Goal: Transaction & Acquisition: Purchase product/service

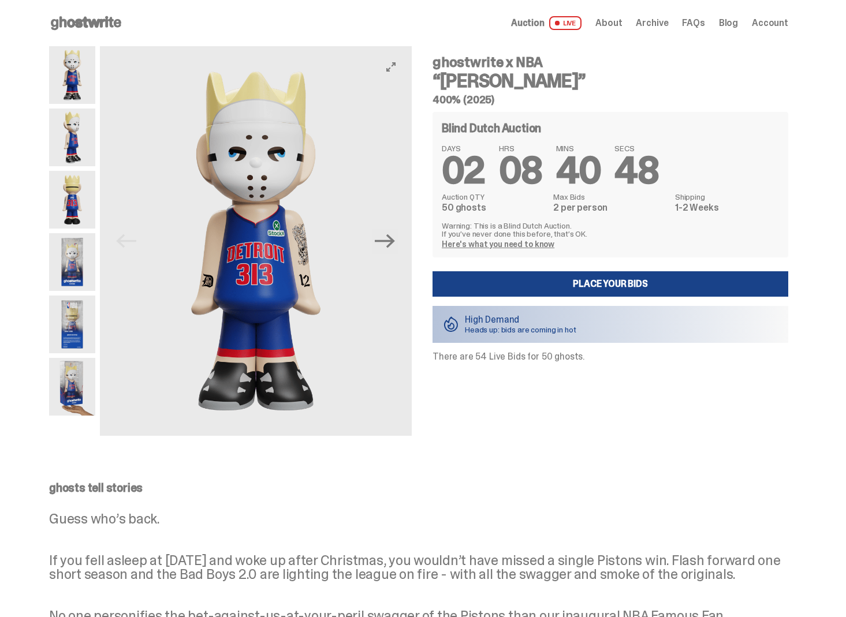
click at [404, 241] on img at bounding box center [256, 241] width 312 height 390
click at [390, 244] on icon "Next" at bounding box center [385, 241] width 20 height 20
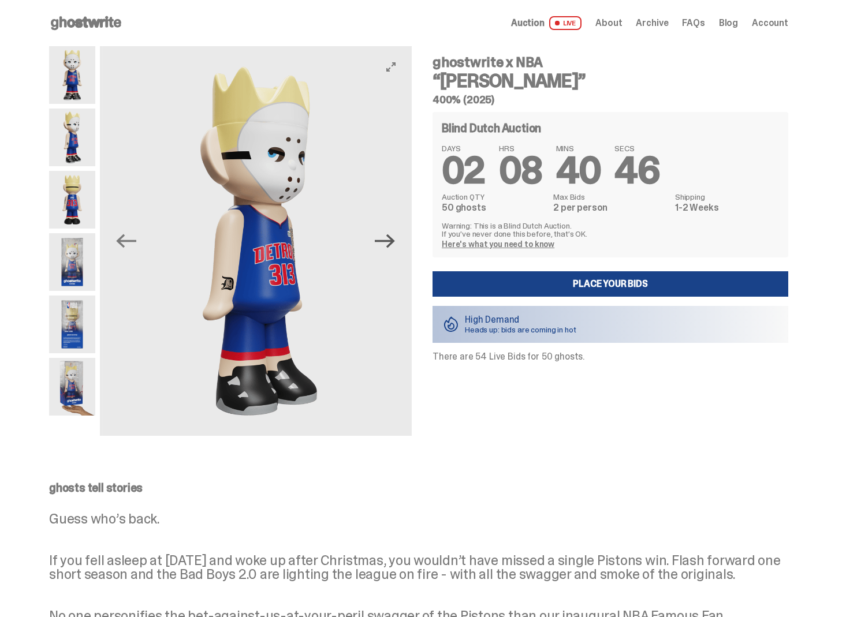
click at [390, 244] on icon "Next" at bounding box center [385, 241] width 20 height 20
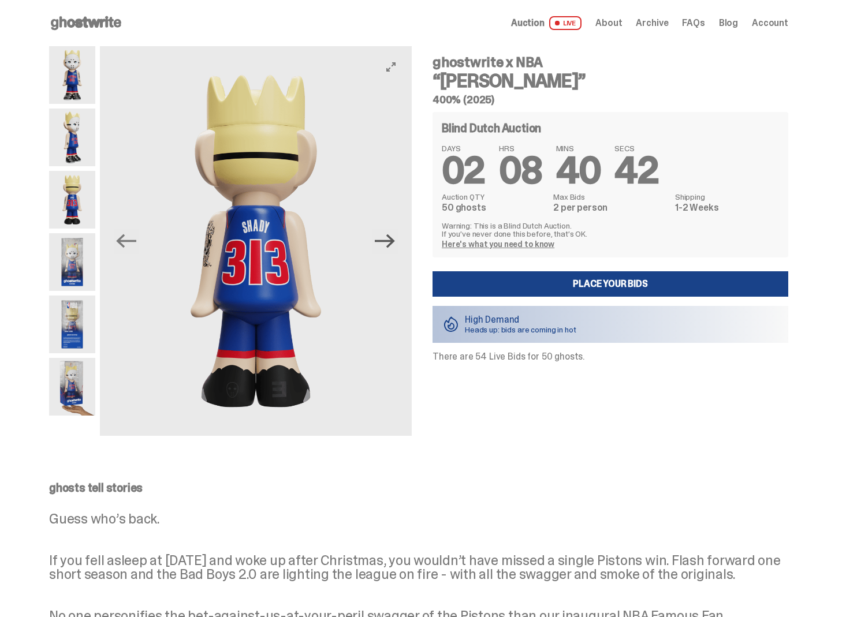
click at [390, 244] on icon "Next" at bounding box center [385, 241] width 20 height 20
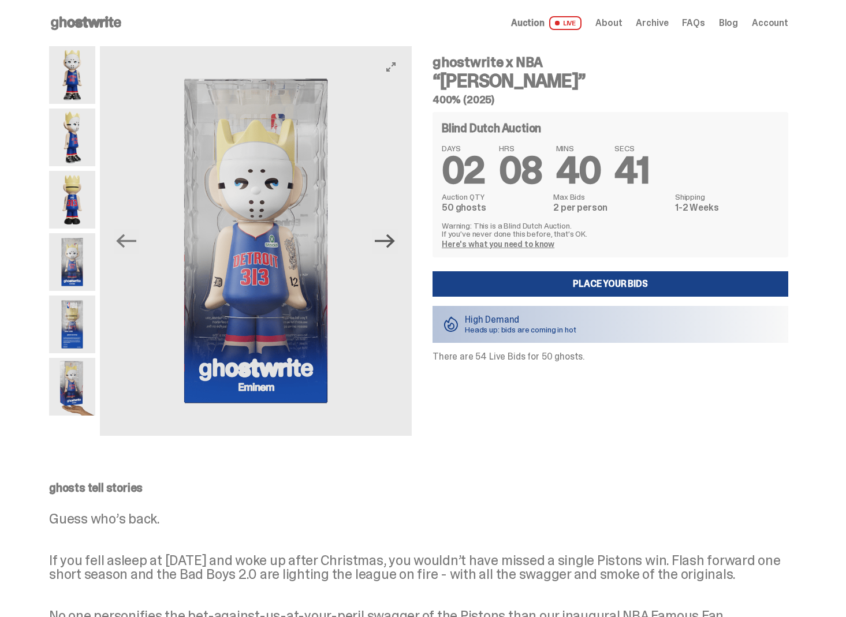
click at [390, 244] on icon "Next" at bounding box center [385, 241] width 20 height 20
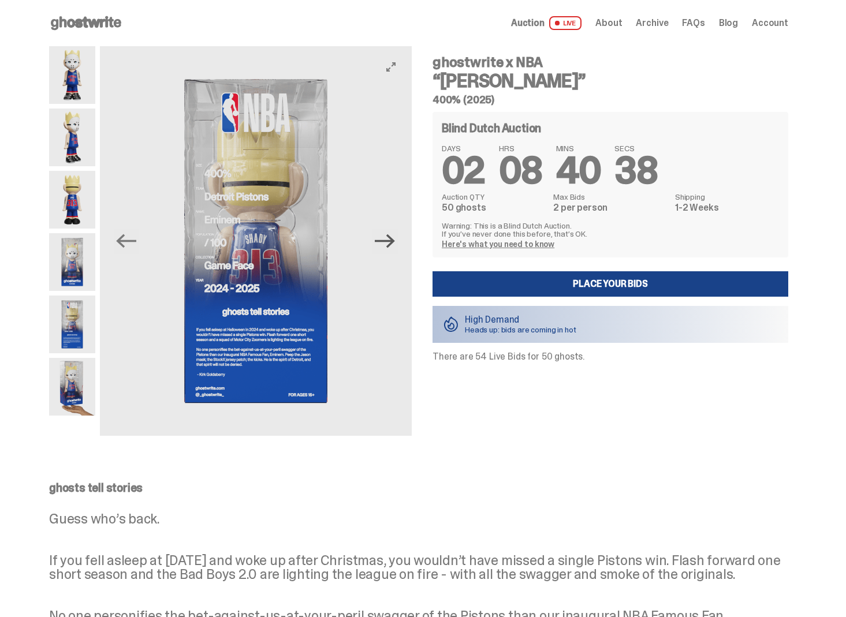
click at [389, 243] on icon "Next" at bounding box center [385, 241] width 20 height 20
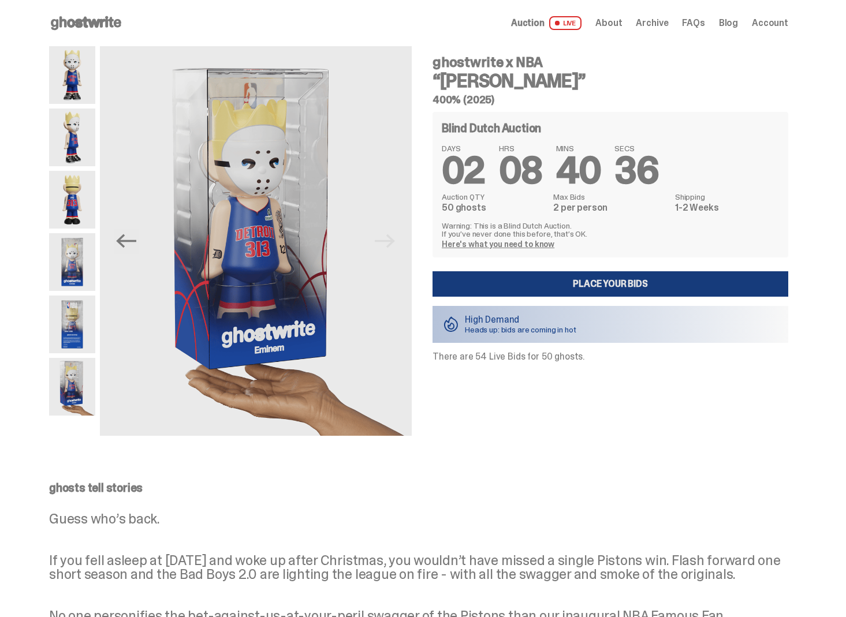
click at [449, 281] on link "Place your Bids" at bounding box center [610, 283] width 356 height 25
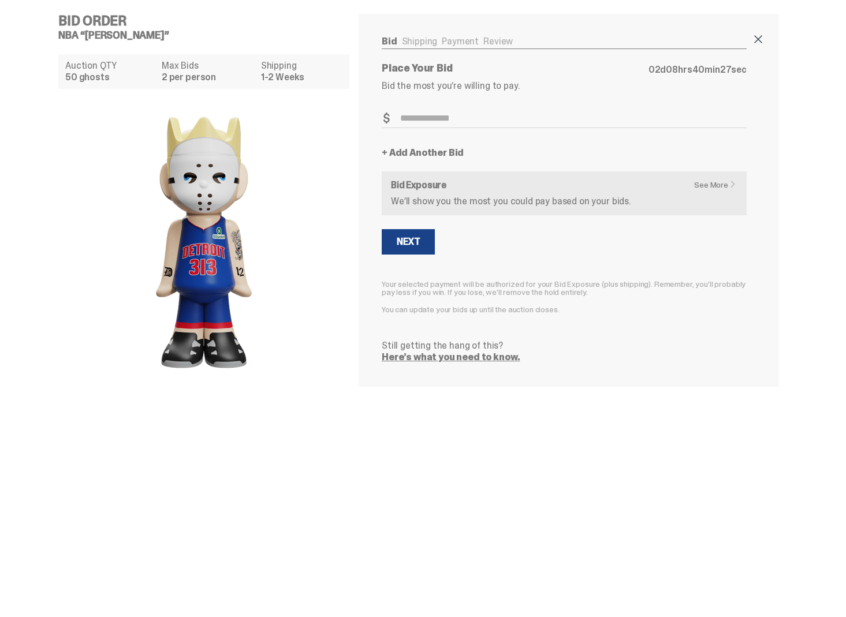
click at [763, 38] on span at bounding box center [758, 39] width 14 height 14
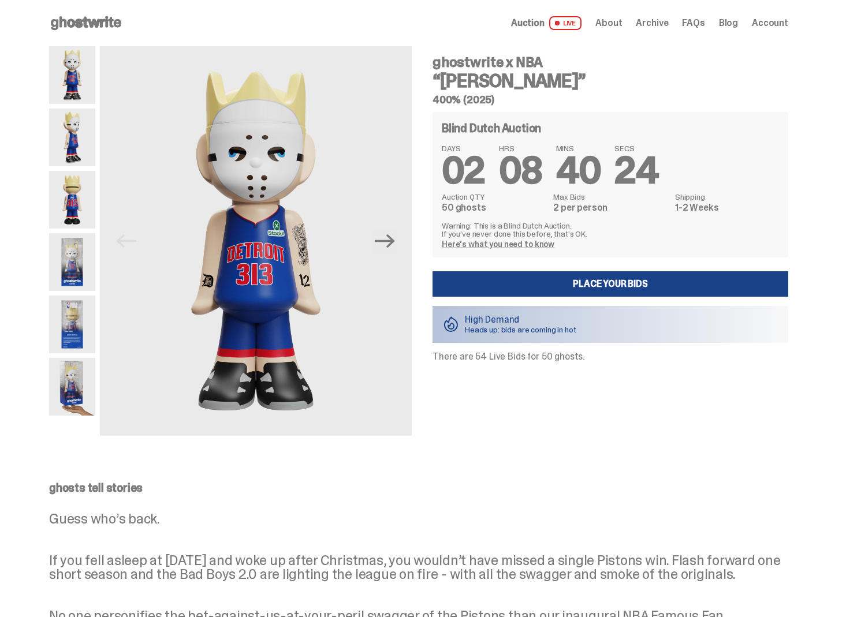
click at [767, 29] on div "Auction LIVE About Archive FAQs Blog Account" at bounding box center [649, 23] width 277 height 14
click at [767, 26] on span "Account" at bounding box center [770, 22] width 36 height 9
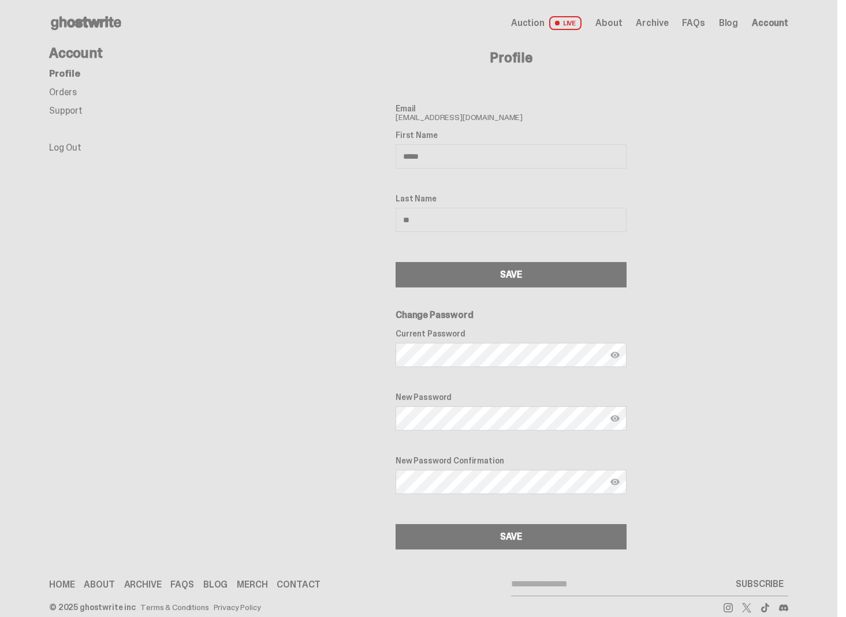
click at [766, 27] on span "Account" at bounding box center [770, 22] width 36 height 9
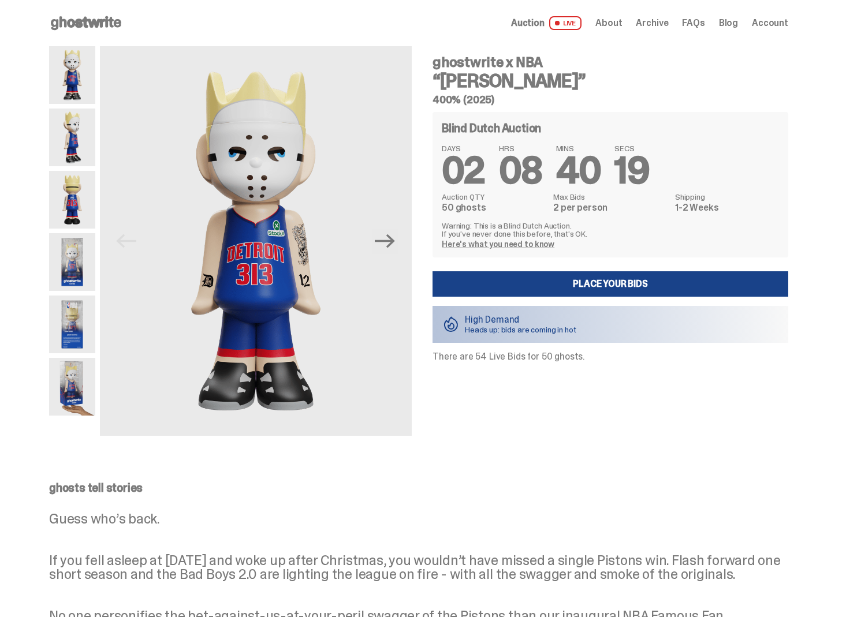
click at [65, 21] on use at bounding box center [86, 23] width 70 height 14
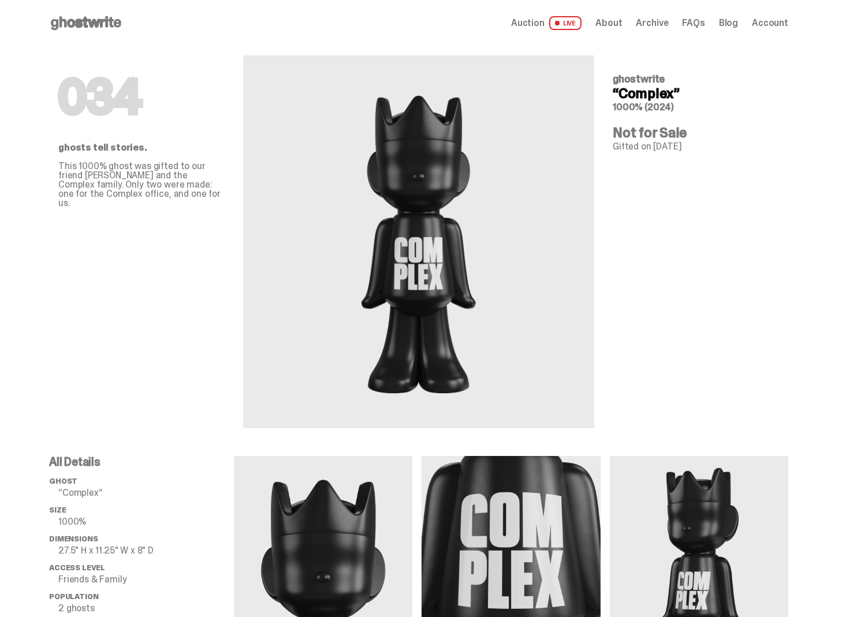
click at [171, 168] on p "This 1000% ghost was gifted to our friend [PERSON_NAME] and the Complex family.…" at bounding box center [141, 185] width 166 height 46
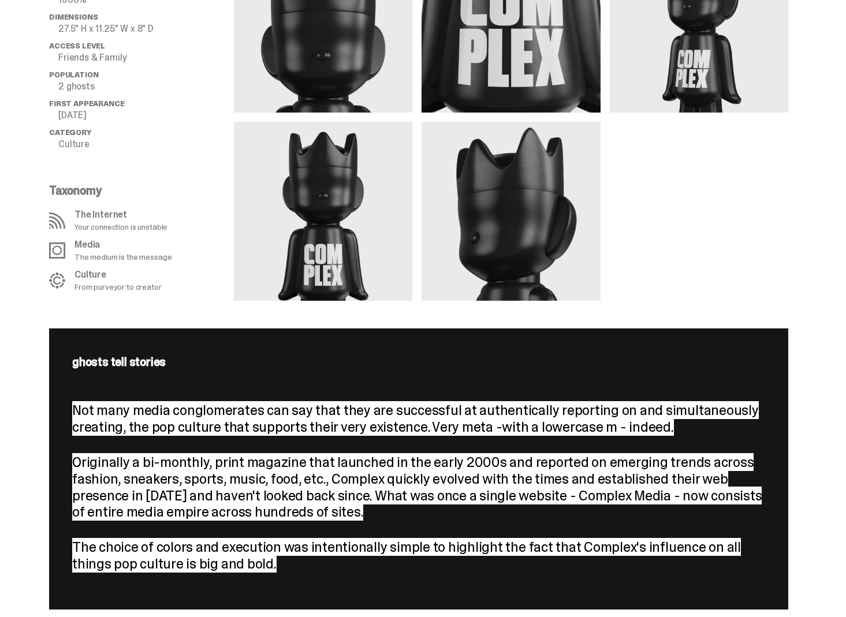
scroll to position [619, 0]
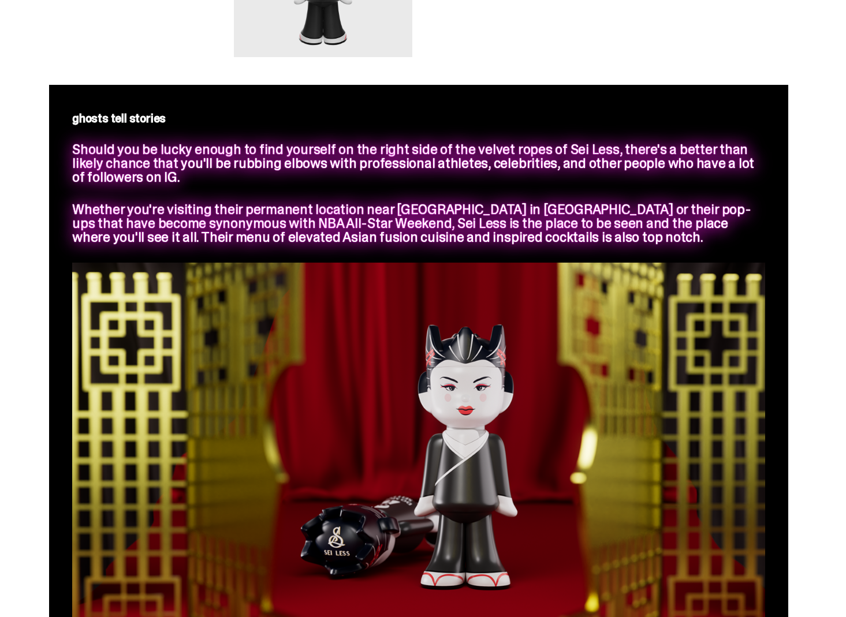
scroll to position [1130, 0]
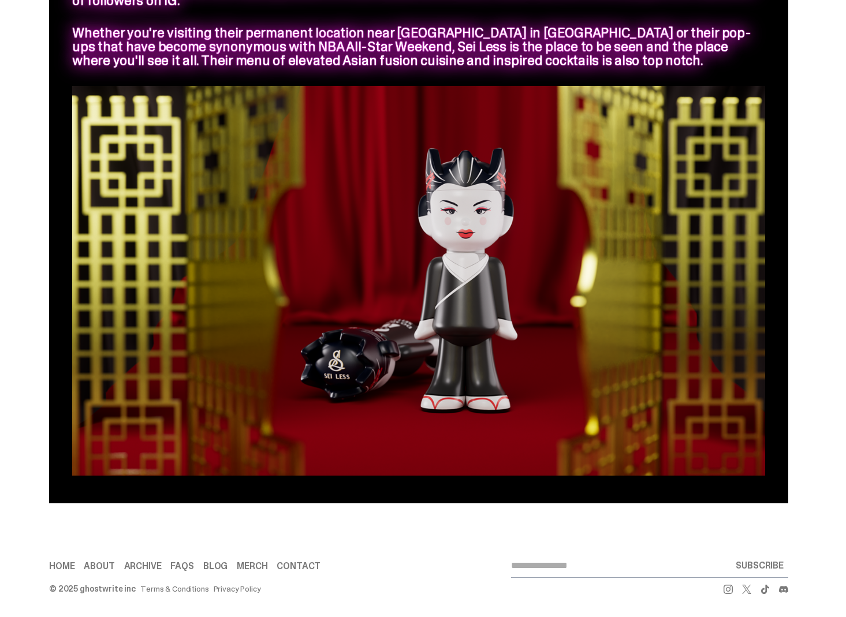
click at [154, 562] on link "Archive" at bounding box center [143, 566] width 38 height 9
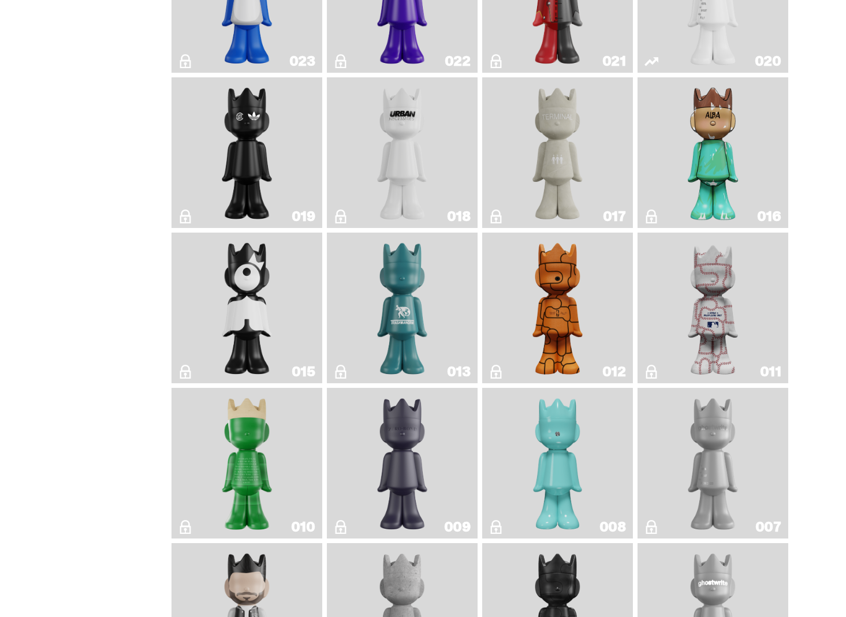
scroll to position [2082, 0]
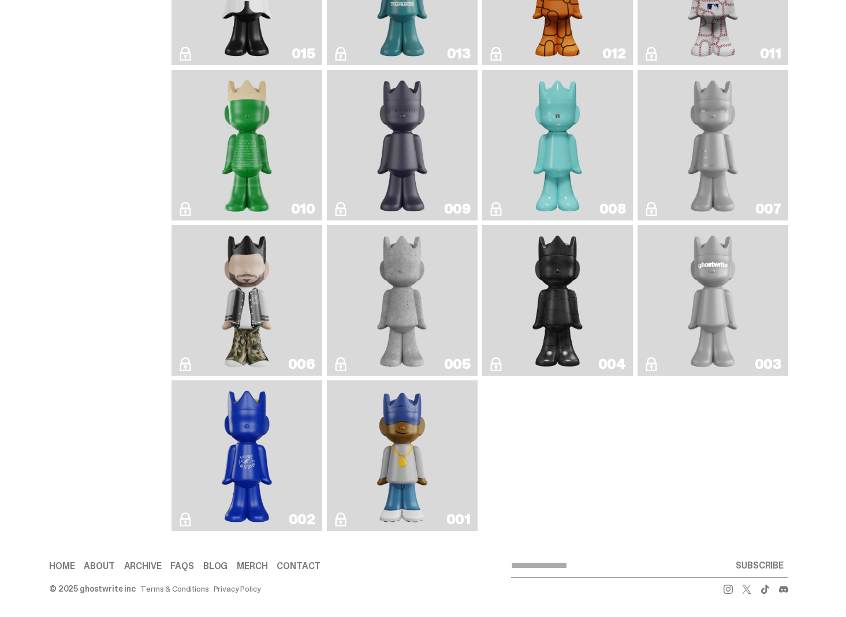
click at [395, 464] on img "Eastside Golf" at bounding box center [402, 455] width 60 height 141
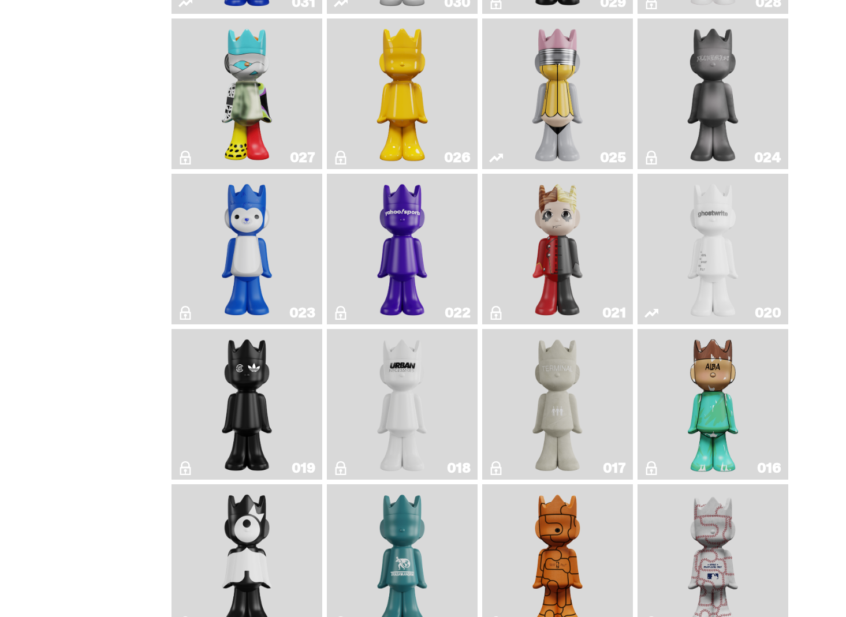
scroll to position [1484, 0]
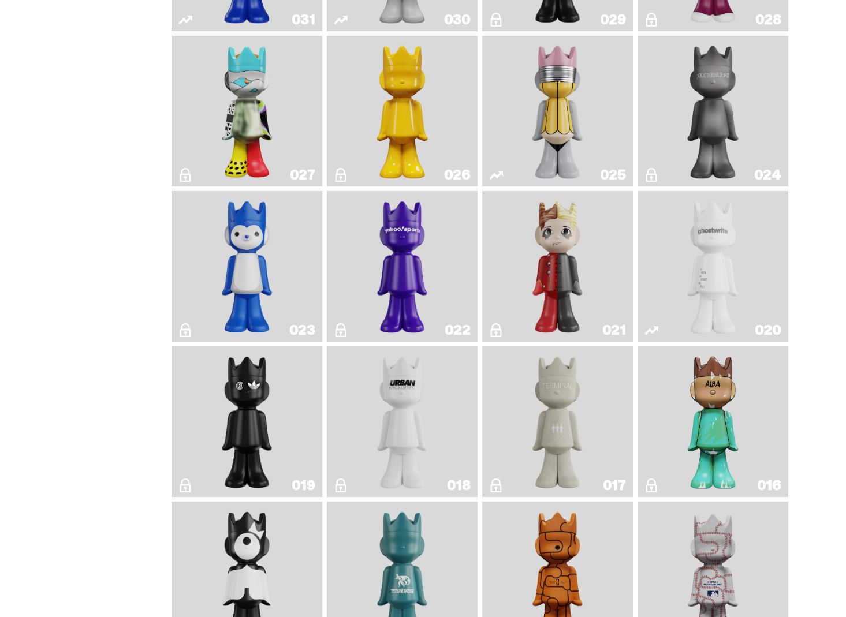
click at [689, 405] on img "ALBA" at bounding box center [712, 421] width 61 height 141
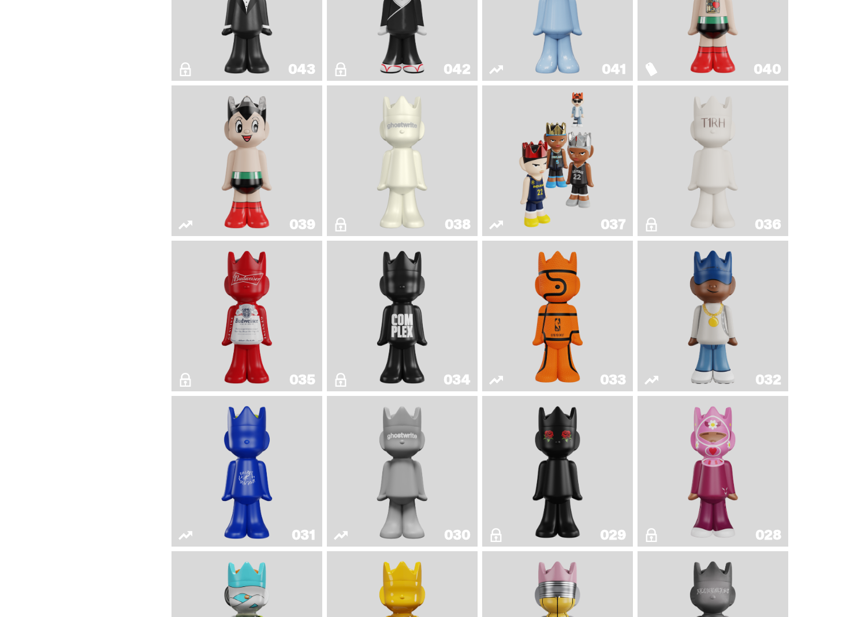
scroll to position [951, 0]
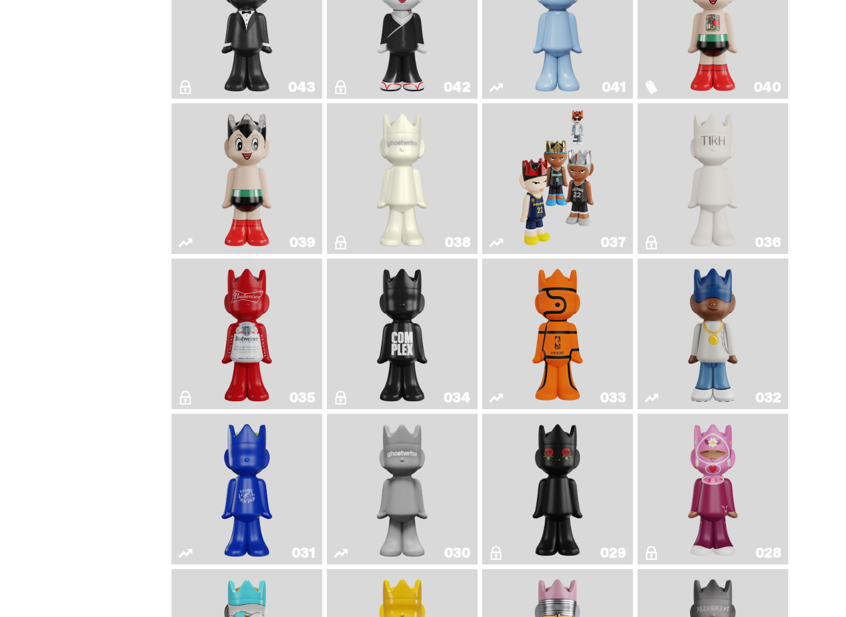
click at [580, 196] on img "Game Face (2024)" at bounding box center [558, 178] width 80 height 141
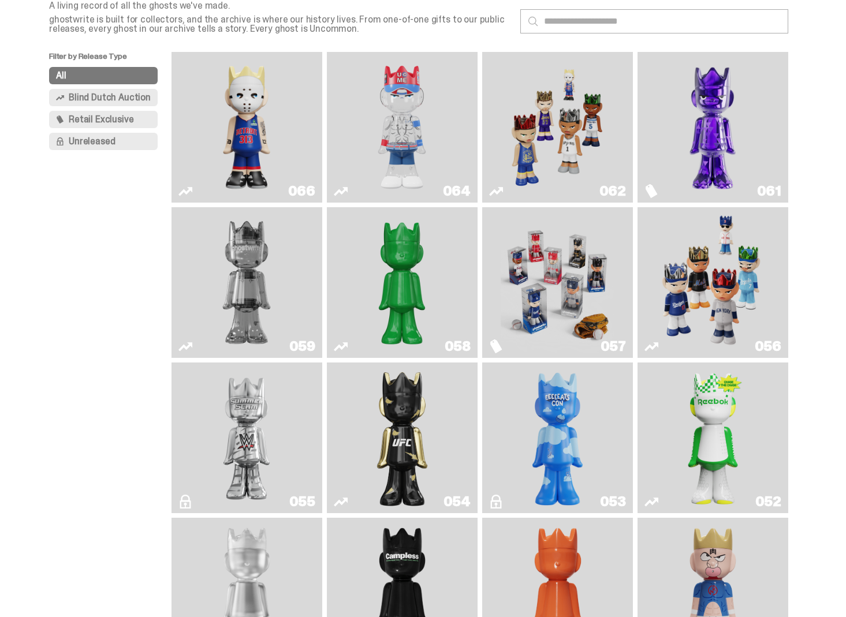
scroll to position [68, 0]
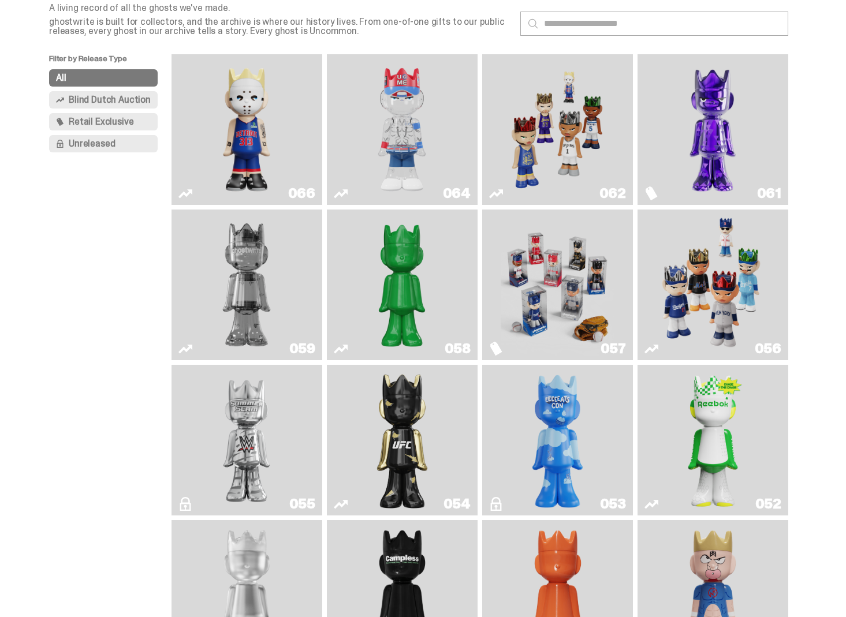
click at [135, 143] on button "Unreleased" at bounding box center [103, 143] width 109 height 17
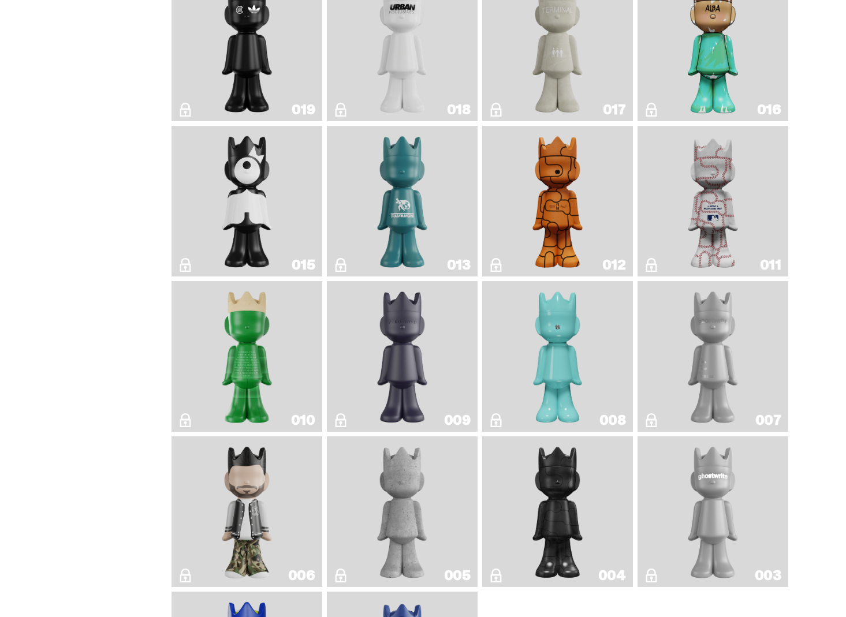
scroll to position [1145, 0]
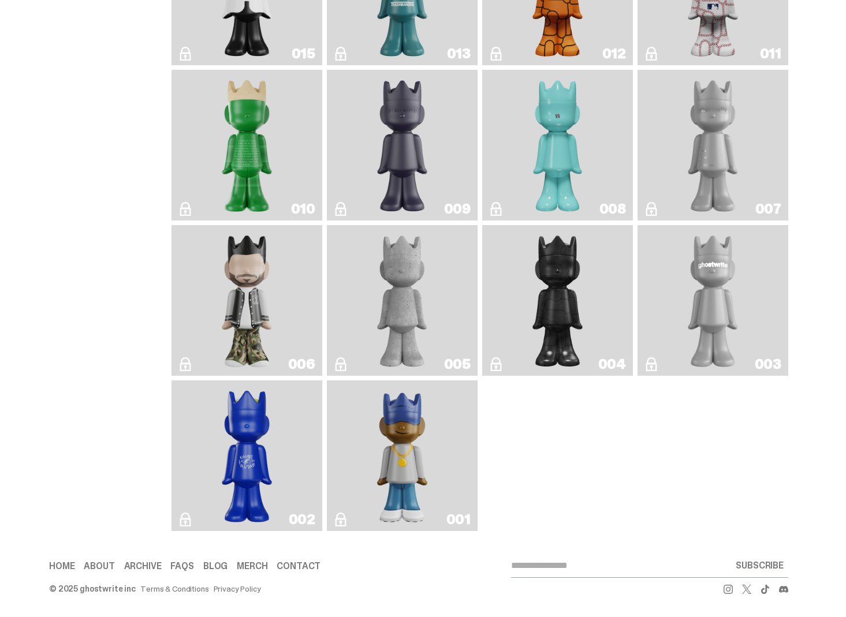
click at [291, 280] on link "006" at bounding box center [246, 300] width 137 height 141
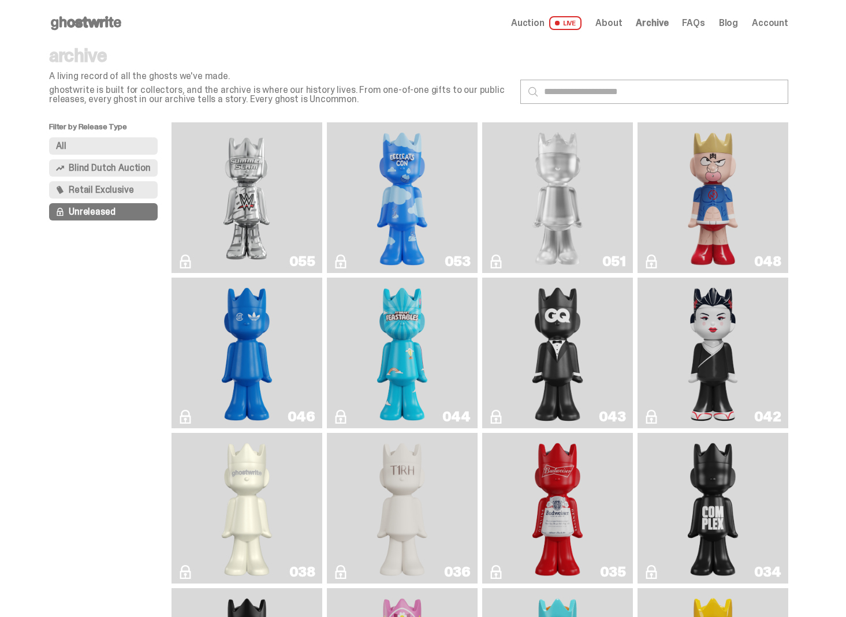
click at [115, 175] on button "Blind Dutch Auction" at bounding box center [103, 167] width 109 height 17
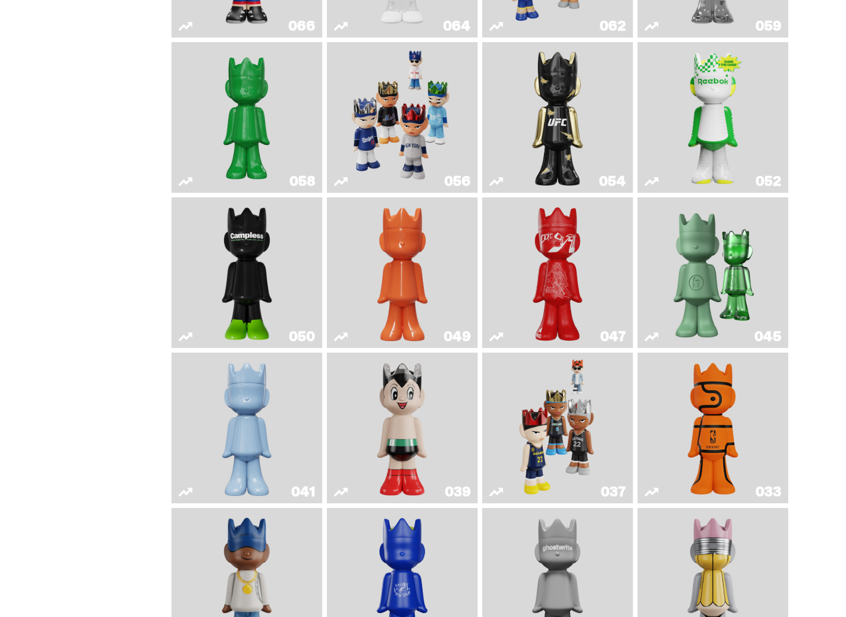
scroll to position [511, 0]
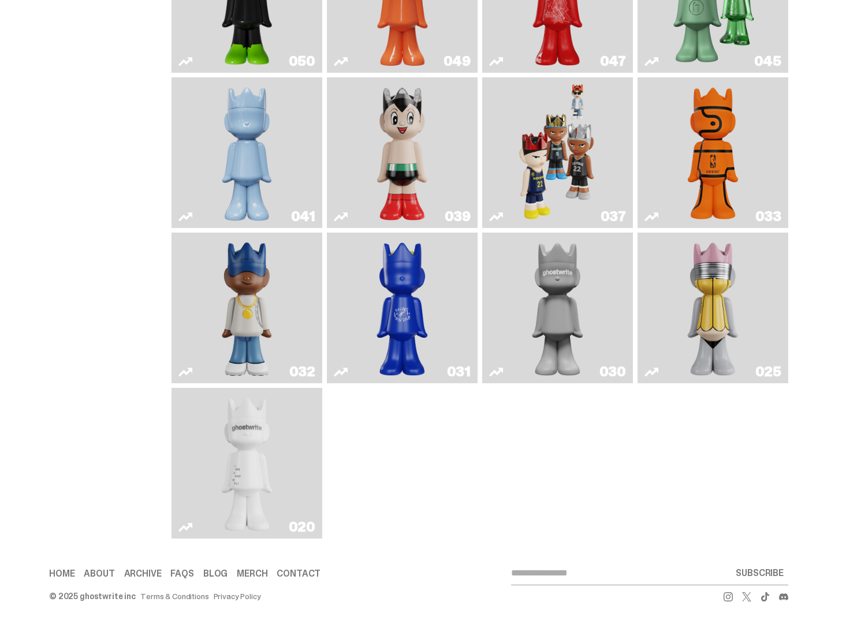
click at [238, 432] on img "ghost" at bounding box center [247, 463] width 80 height 141
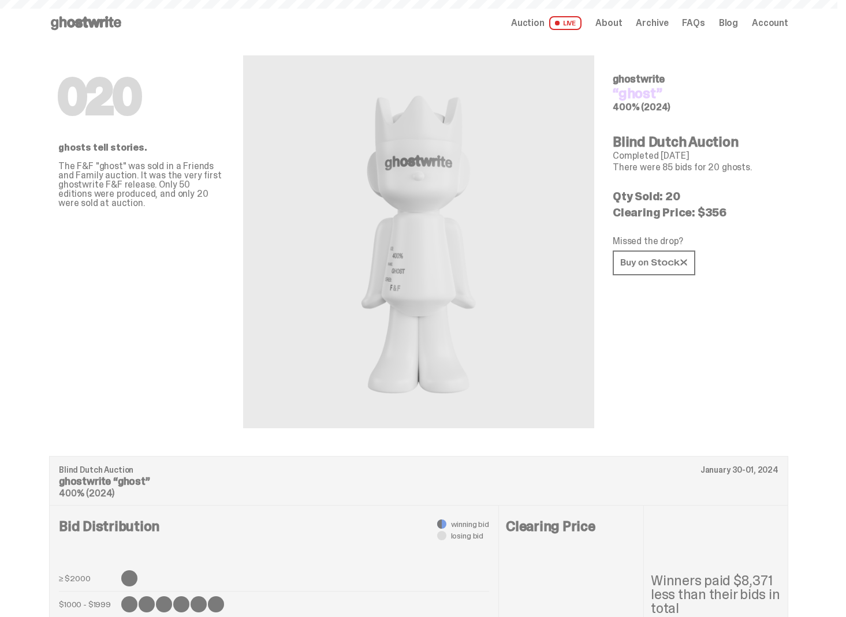
scroll to position [511, 0]
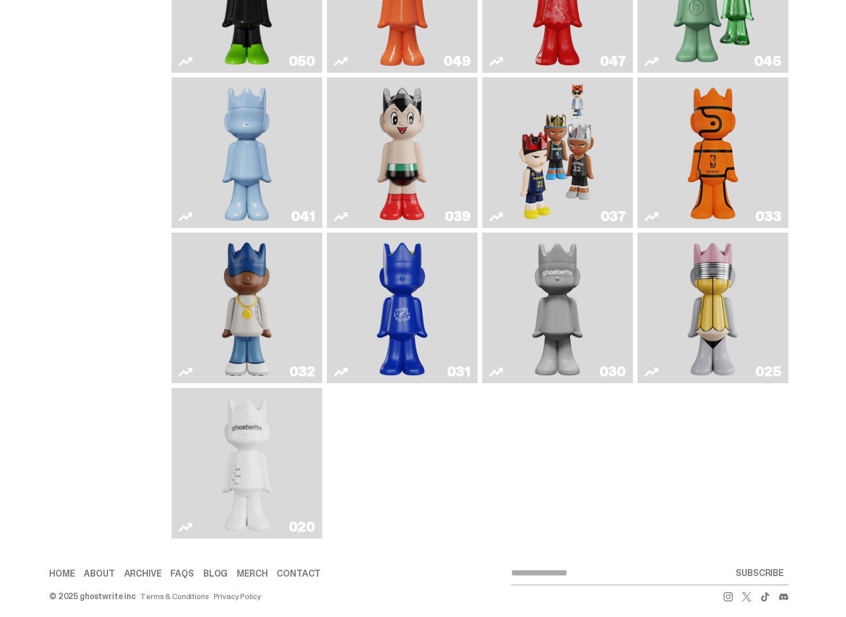
click at [768, 259] on link "025" at bounding box center [712, 307] width 137 height 141
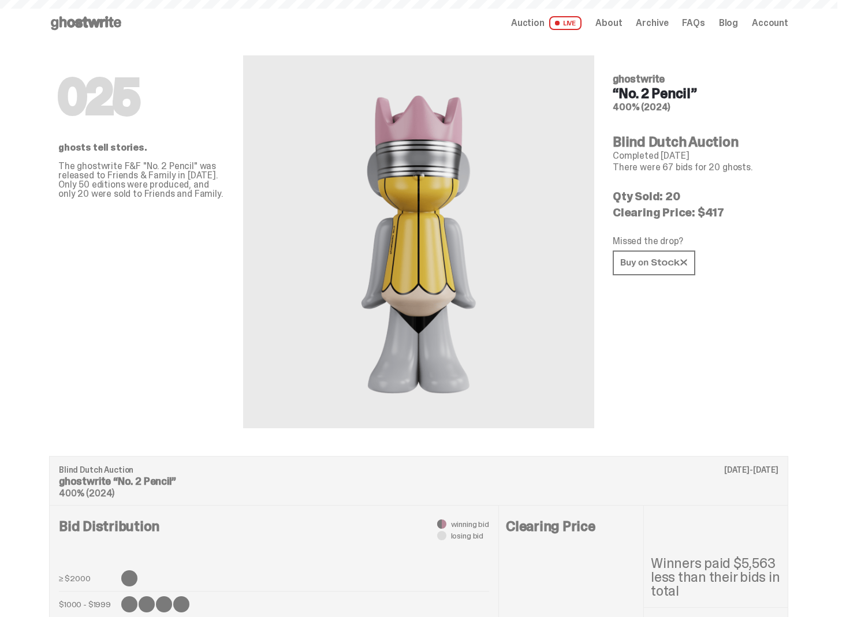
scroll to position [511, 0]
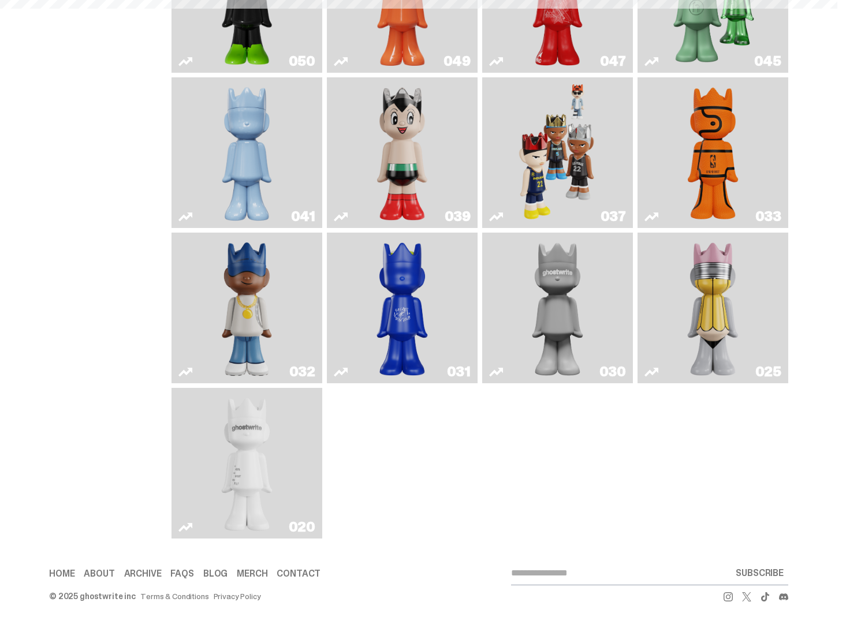
click at [581, 373] on img "One" at bounding box center [558, 307] width 80 height 141
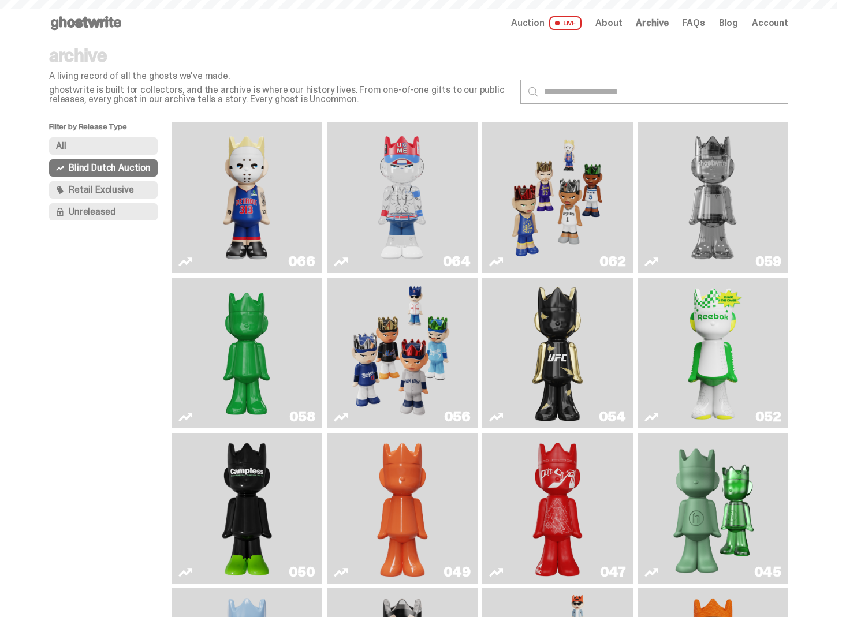
scroll to position [511, 0]
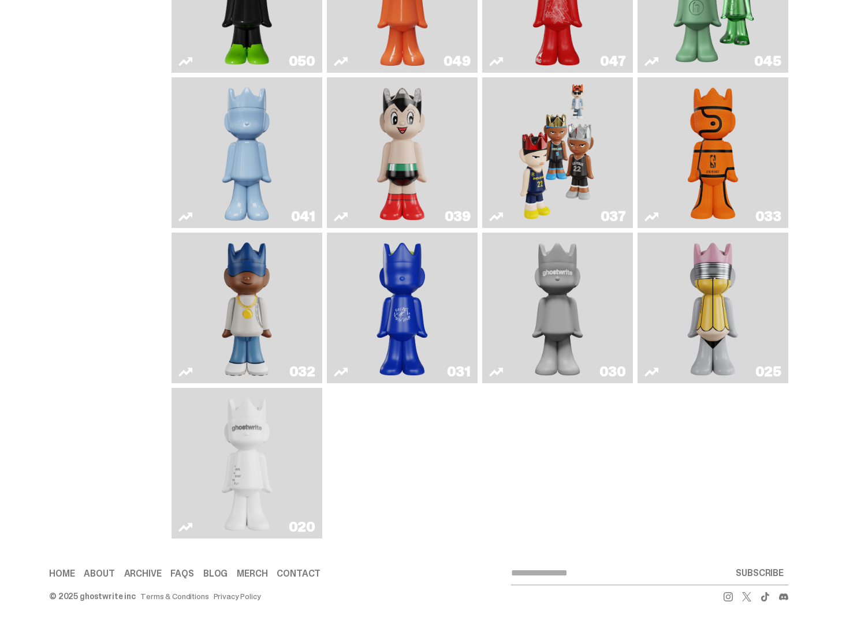
click at [424, 357] on img "Latte" at bounding box center [403, 307] width 80 height 141
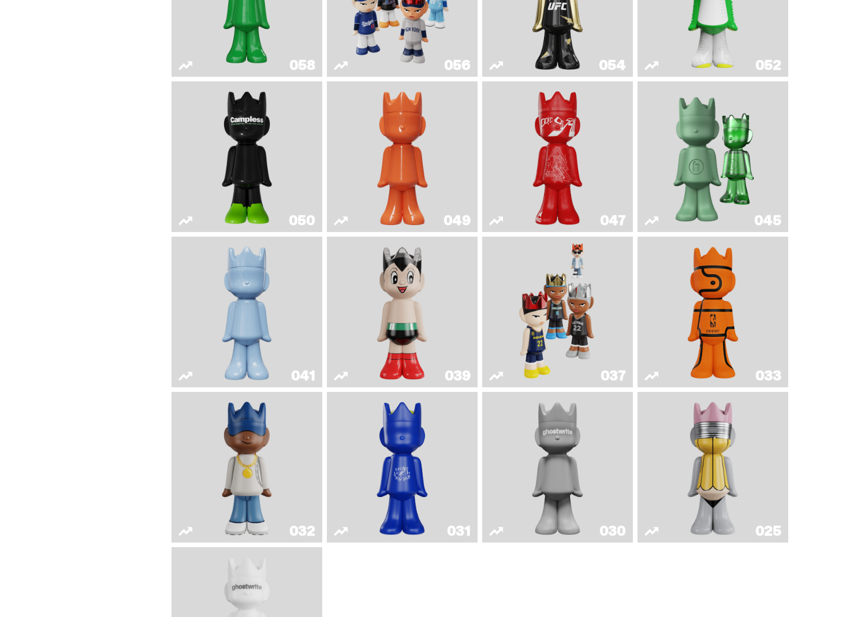
scroll to position [352, 0]
click at [413, 304] on img "Astro Boy" at bounding box center [402, 311] width 61 height 141
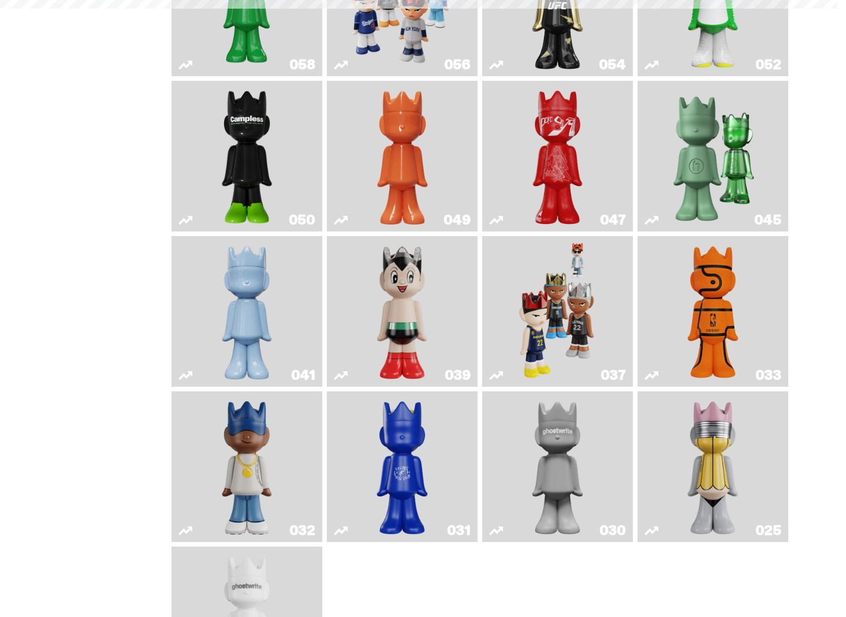
scroll to position [1130, 0]
